Goal: Task Accomplishment & Management: Manage account settings

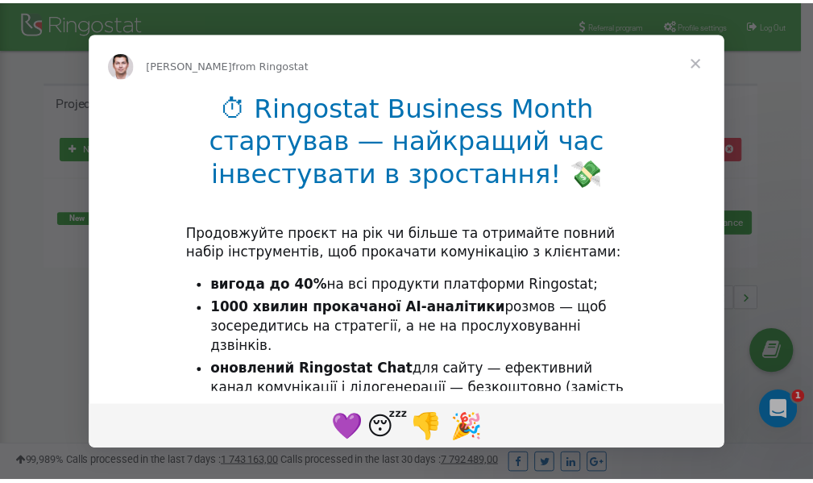
scroll to position [241, 0]
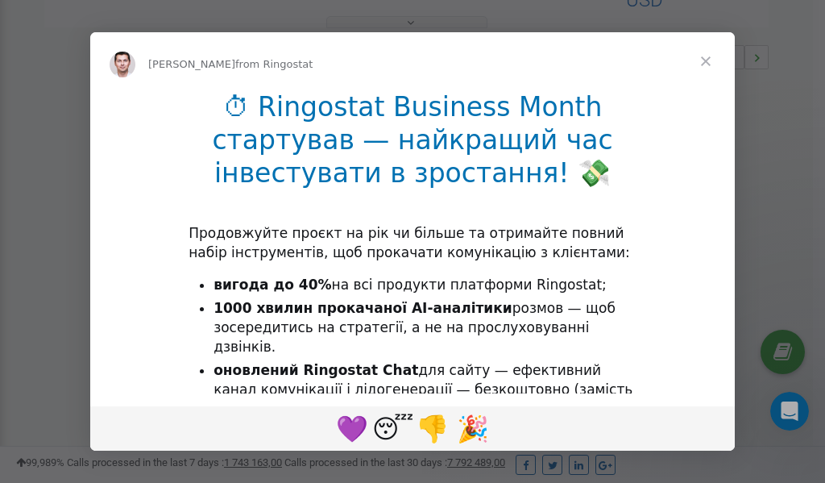
click at [706, 65] on span "Close" at bounding box center [706, 61] width 58 height 58
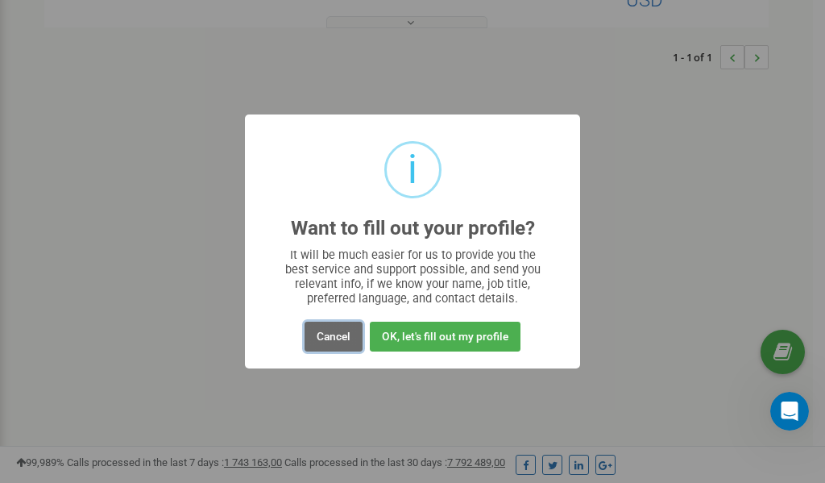
click at [336, 336] on button "Cancel" at bounding box center [334, 336] width 58 height 30
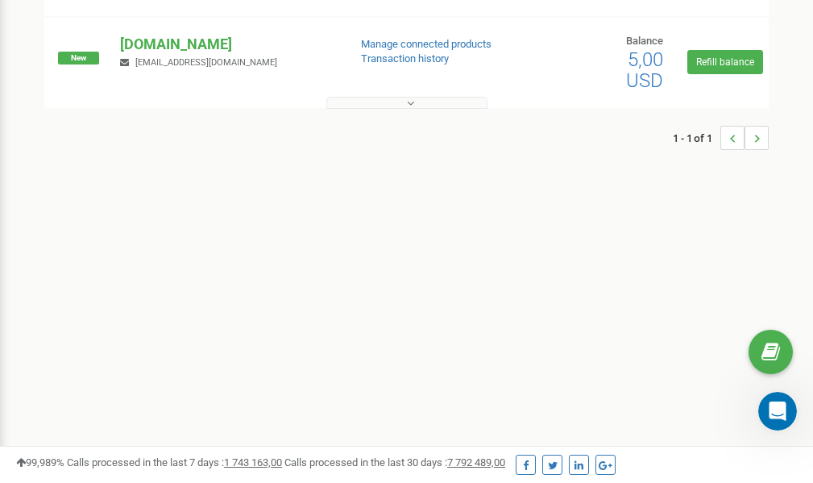
scroll to position [0, 0]
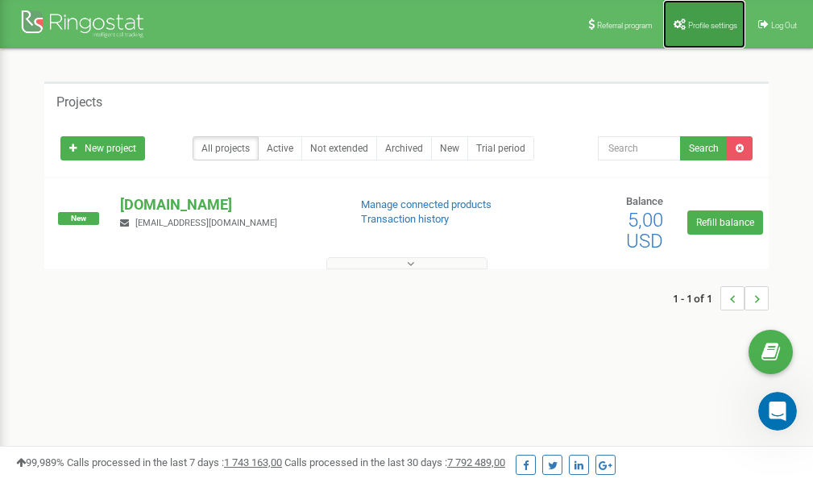
click at [707, 24] on span "Profile settings" at bounding box center [712, 25] width 49 height 9
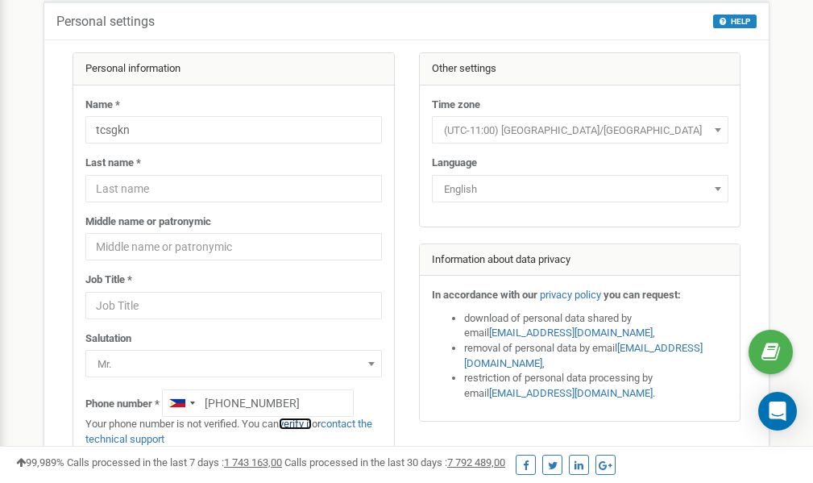
click at [298, 423] on link "verify it" at bounding box center [295, 423] width 33 height 12
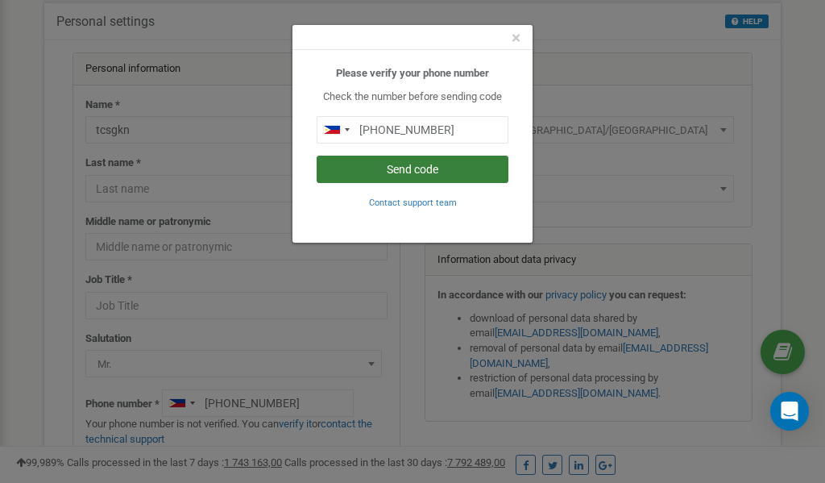
click at [428, 170] on button "Send code" at bounding box center [413, 168] width 192 height 27
